Goal: Task Accomplishment & Management: Complete application form

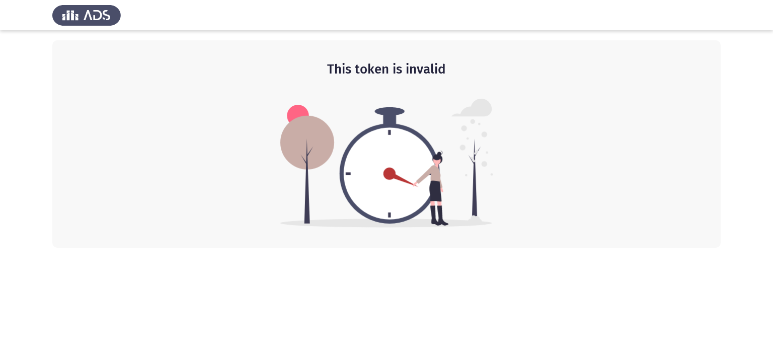
click at [377, 69] on h2 "This token is invalid" at bounding box center [386, 69] width 628 height 18
